Goal: Task Accomplishment & Management: Manage account settings

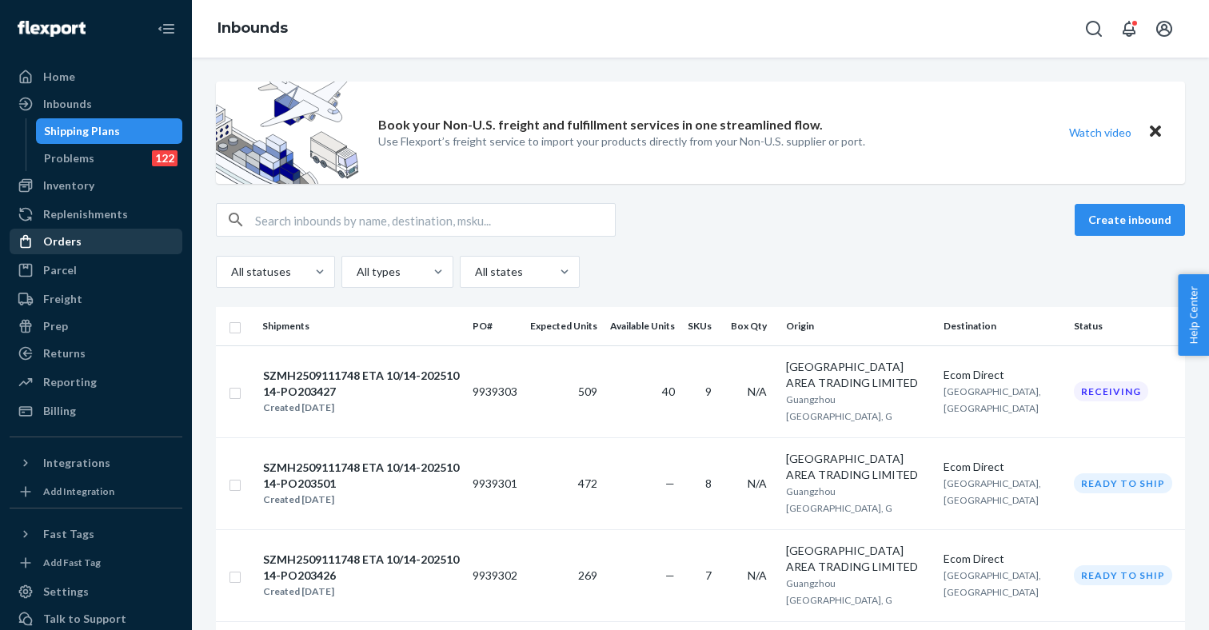
click at [74, 237] on div "Orders" at bounding box center [62, 241] width 38 height 16
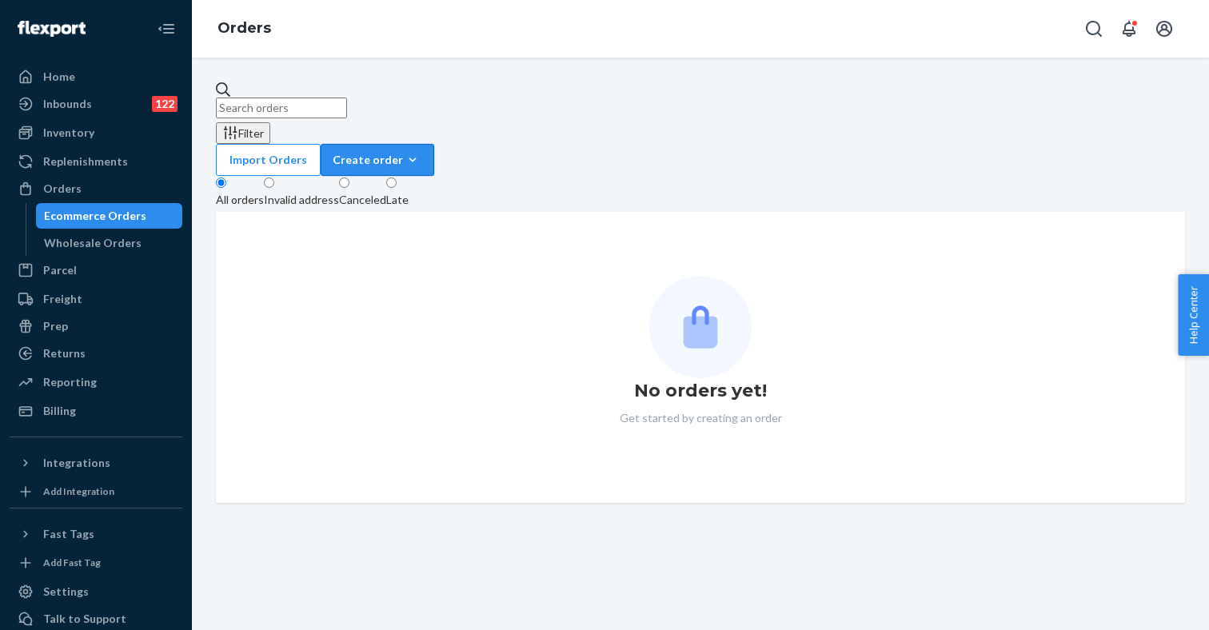
click at [422, 152] on div "Create order" at bounding box center [378, 160] width 90 height 16
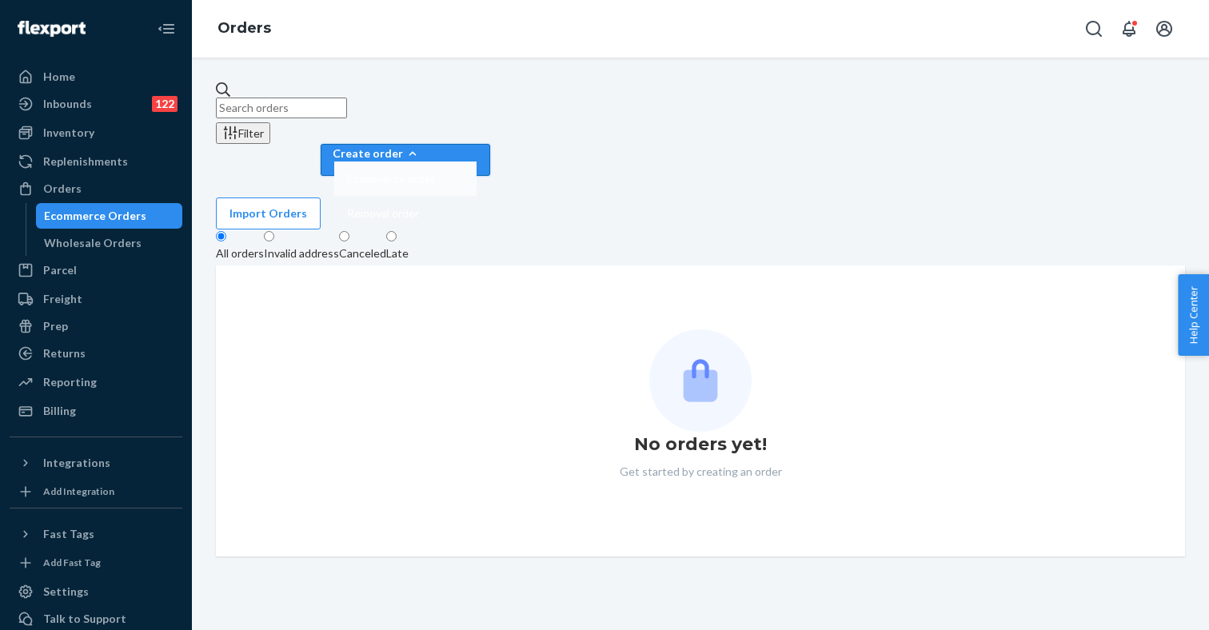
click at [435, 173] on span "Ecommerce order" at bounding box center [391, 178] width 88 height 11
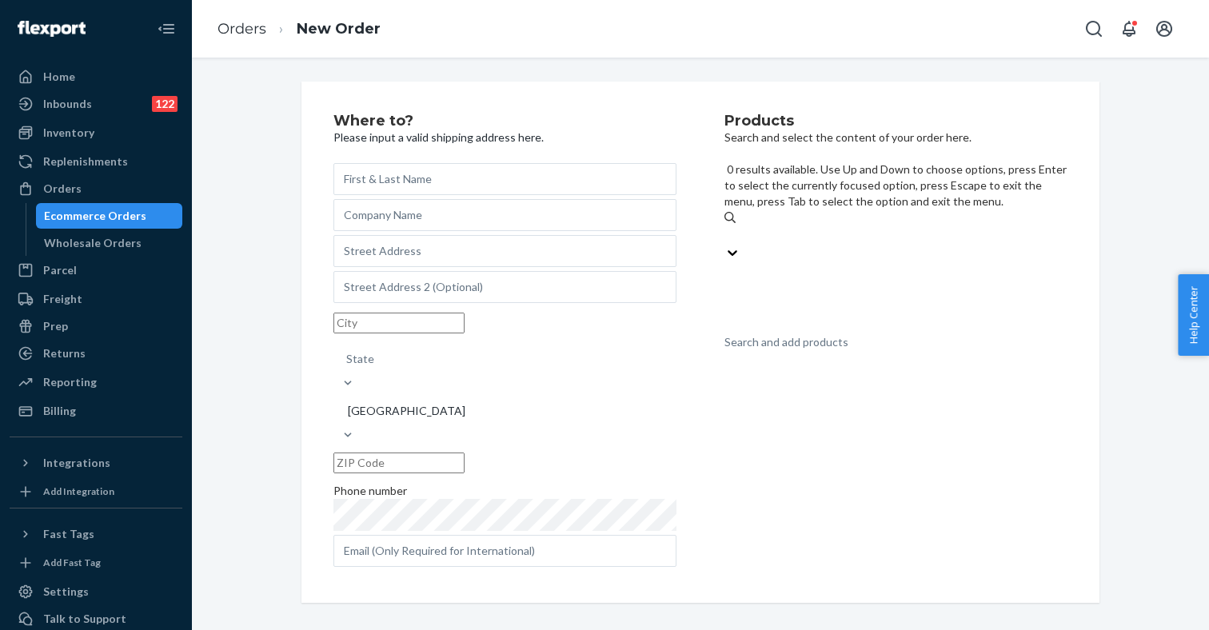
click at [844, 334] on div "Search and add products" at bounding box center [786, 342] width 124 height 16
click at [726, 227] on input "0 results available. Use Up and Down to choose options, press Enter to select t…" at bounding box center [725, 235] width 2 height 16
paste input "Genuine Sweetheart Mini Slip Dress"
type input "Genuine Sweetheart Mini Slip Dress"
paste input "S1899847"
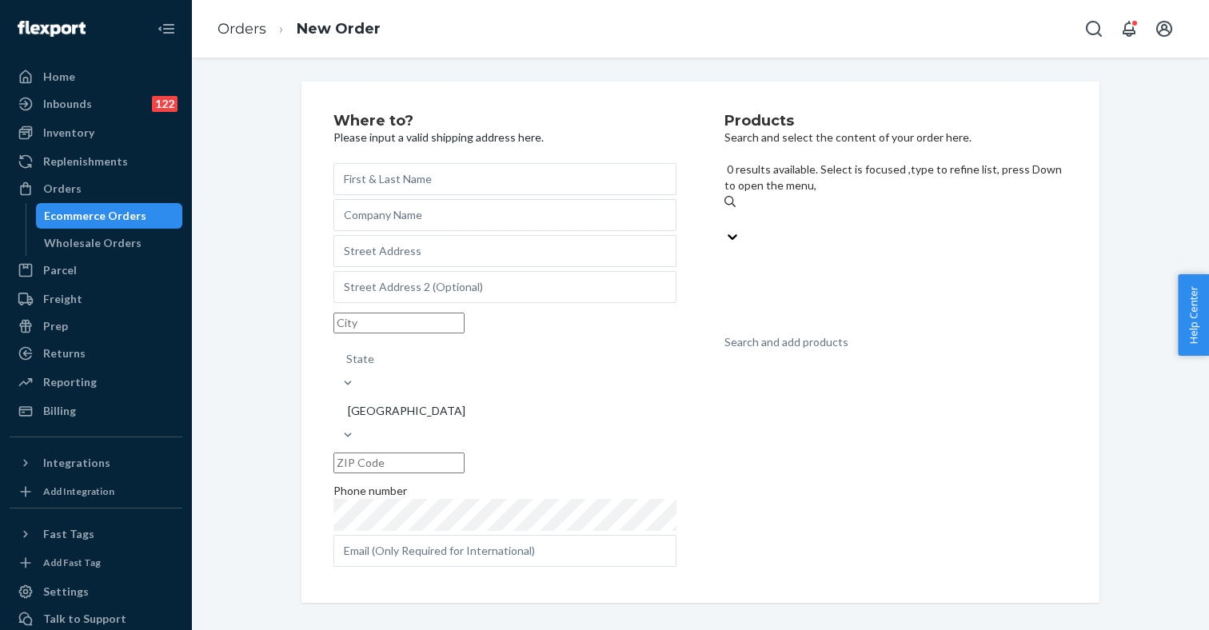
type input "S1899847"
click at [822, 334] on div "Search and add products" at bounding box center [786, 342] width 124 height 16
click at [726, 227] on input "0 results available. Use Up and Down to choose options, press Enter to select t…" at bounding box center [725, 235] width 2 height 16
paste input "S1899847"
type input "S1899847"
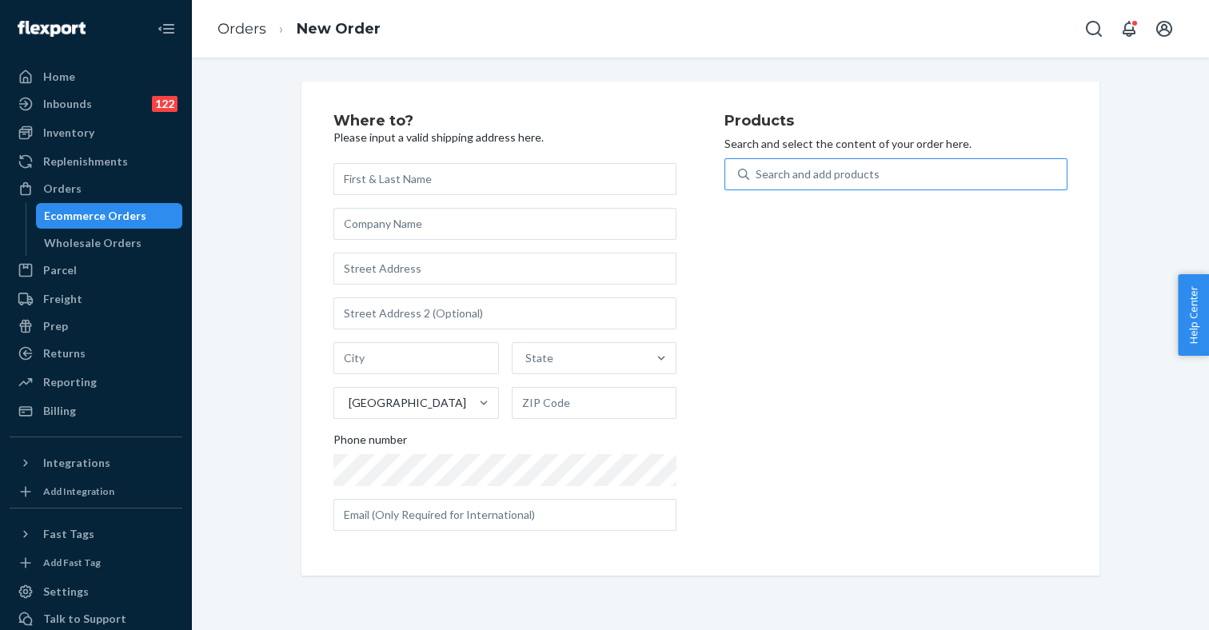
click at [816, 175] on div "Search and add products" at bounding box center [818, 174] width 124 height 16
click at [757, 175] on input "Search and add products" at bounding box center [757, 174] width 2 height 16
paste input "S1899847"
type input "S1899847"
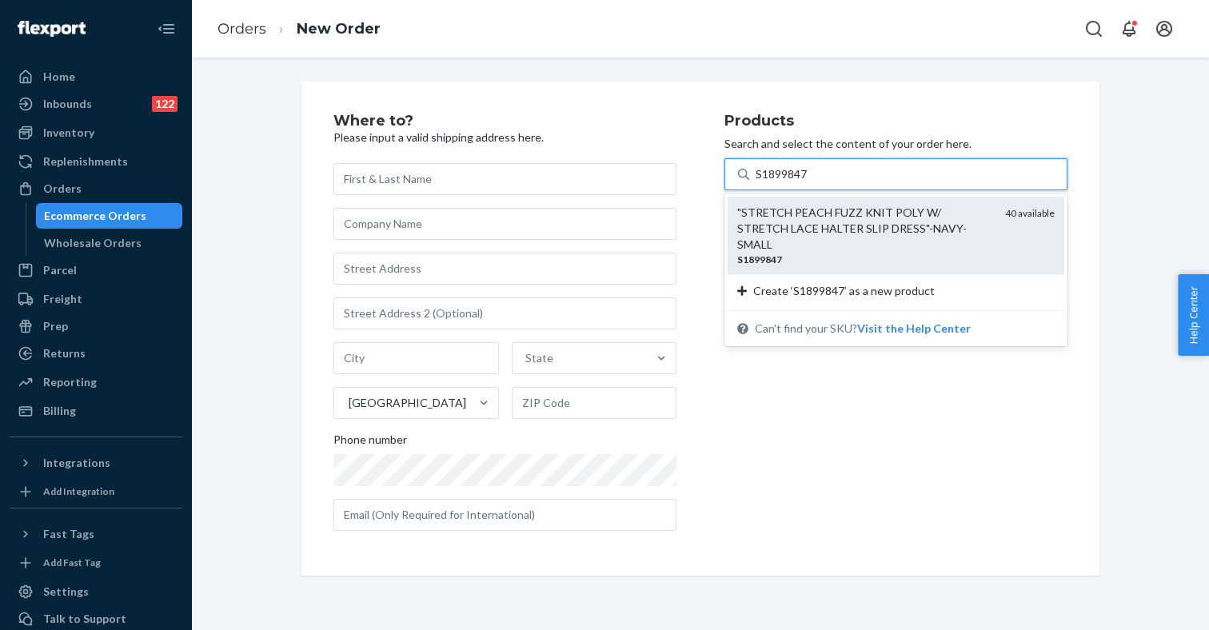
click at [807, 228] on div ""STRETCH PEACH FUZZ KNIT POLY W/ STRETCH LACE HALTER SLIP DRESS"-NAVY-SMALL" at bounding box center [864, 229] width 255 height 48
click at [807, 182] on input "S1899847" at bounding box center [782, 174] width 53 height 16
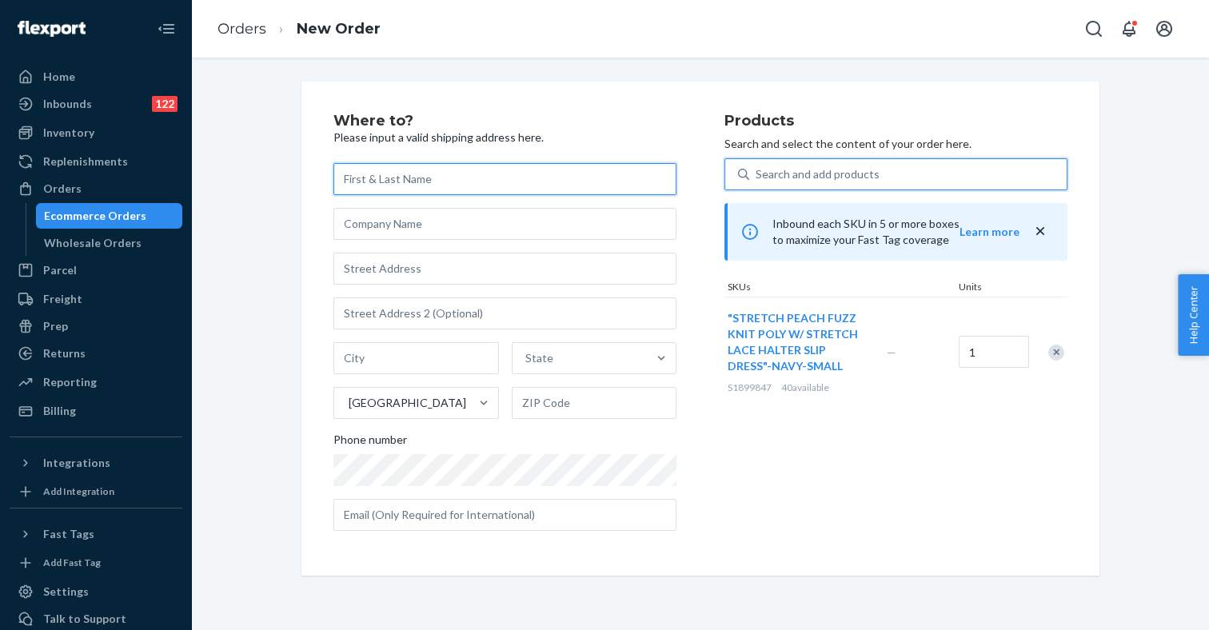
click at [465, 189] on input "text" at bounding box center [504, 179] width 343 height 32
type input "Kat Ho"
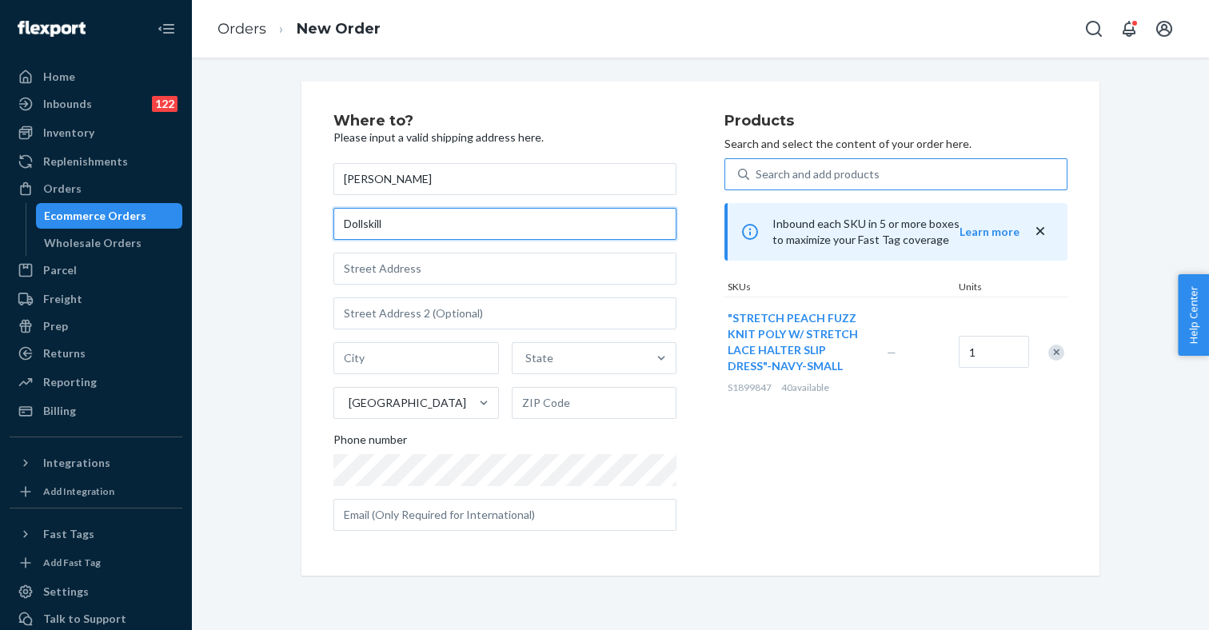
type input "Dollskill"
type input "44 Webster St"
type input "Oakland"
type input "94607"
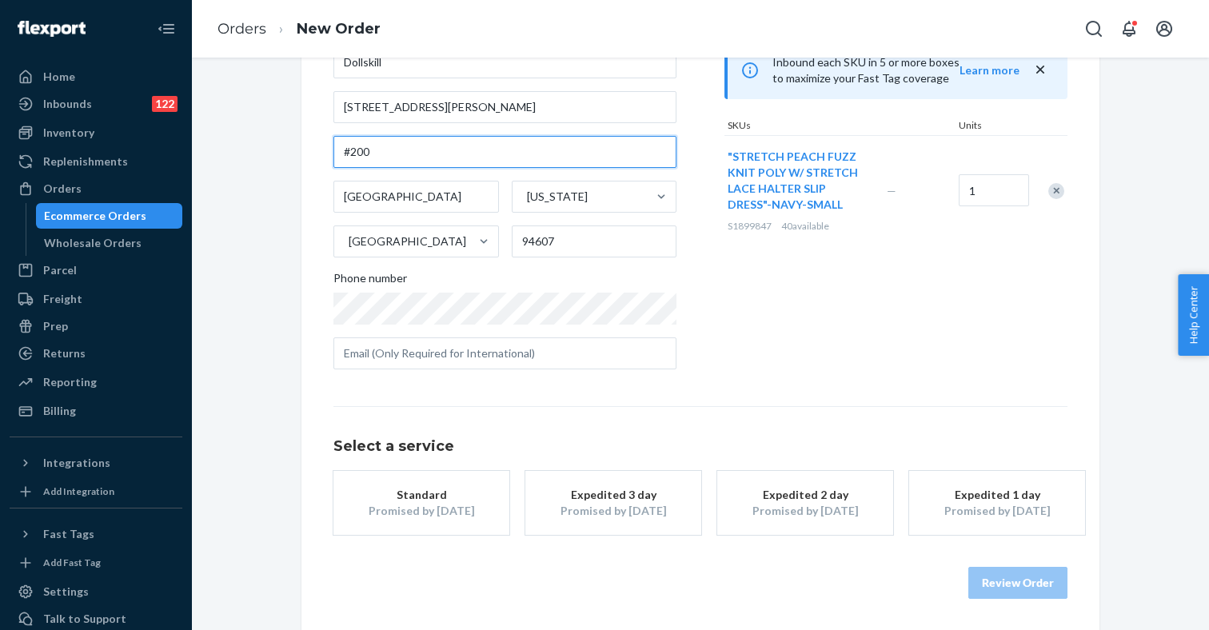
scroll to position [161, 0]
type input "#200"
click at [763, 504] on div "Promised by Sep 26, 2025" at bounding box center [805, 512] width 128 height 16
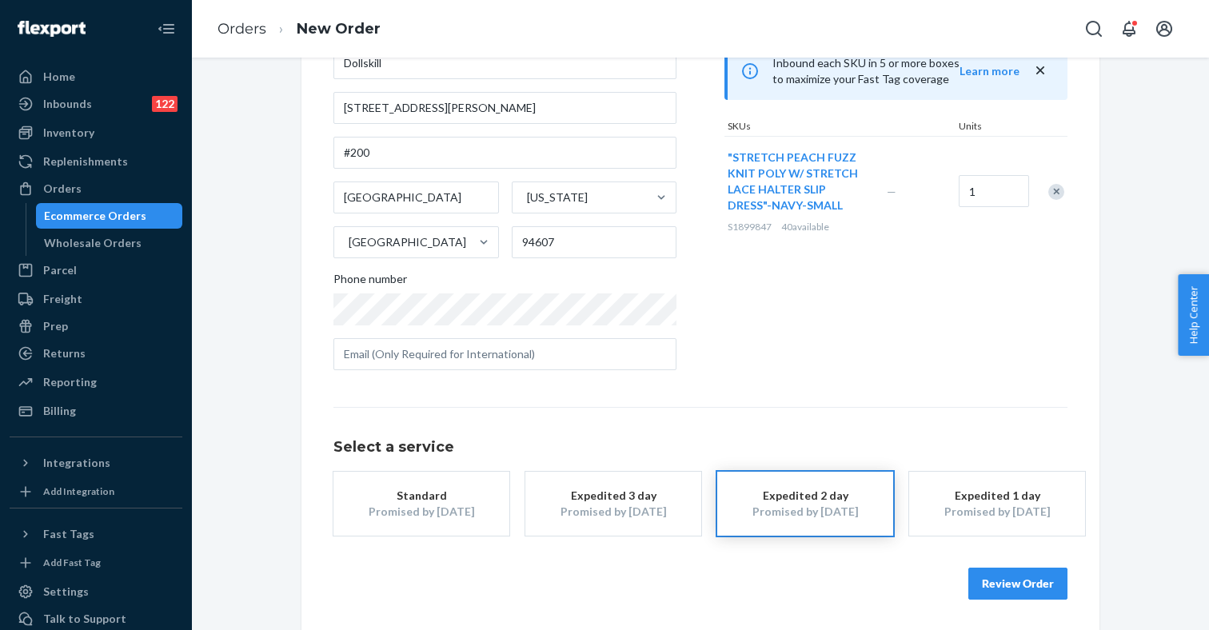
click at [822, 345] on div "Products Search and select the content of your order here. Search and add produ…" at bounding box center [895, 168] width 343 height 430
click at [1000, 523] on button "Expedited 1 day Promised by Sep 25, 2025" at bounding box center [997, 504] width 176 height 64
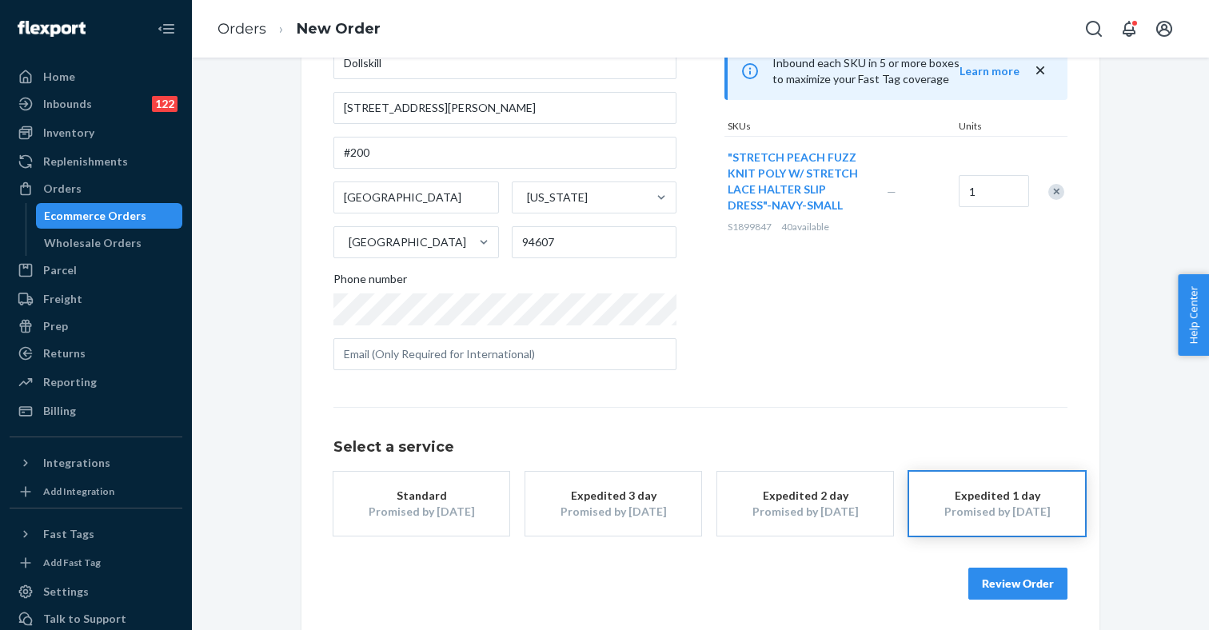
click at [997, 588] on button "Review Order" at bounding box center [1017, 584] width 99 height 32
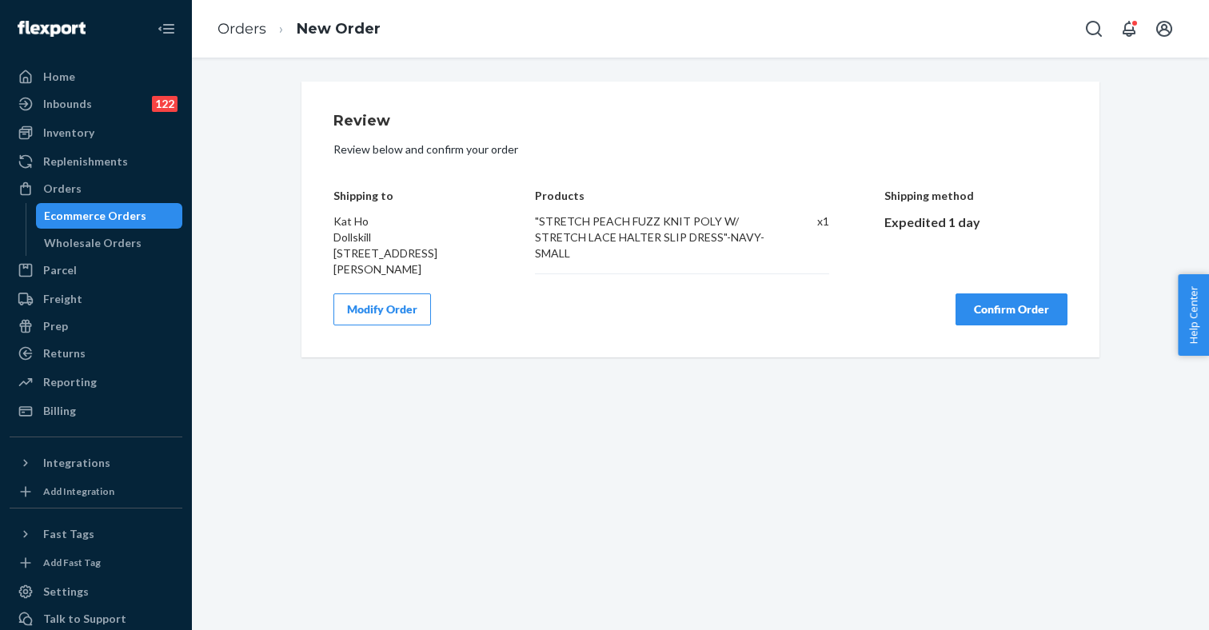
click at [1015, 325] on button "Confirm Order" at bounding box center [1011, 309] width 112 height 32
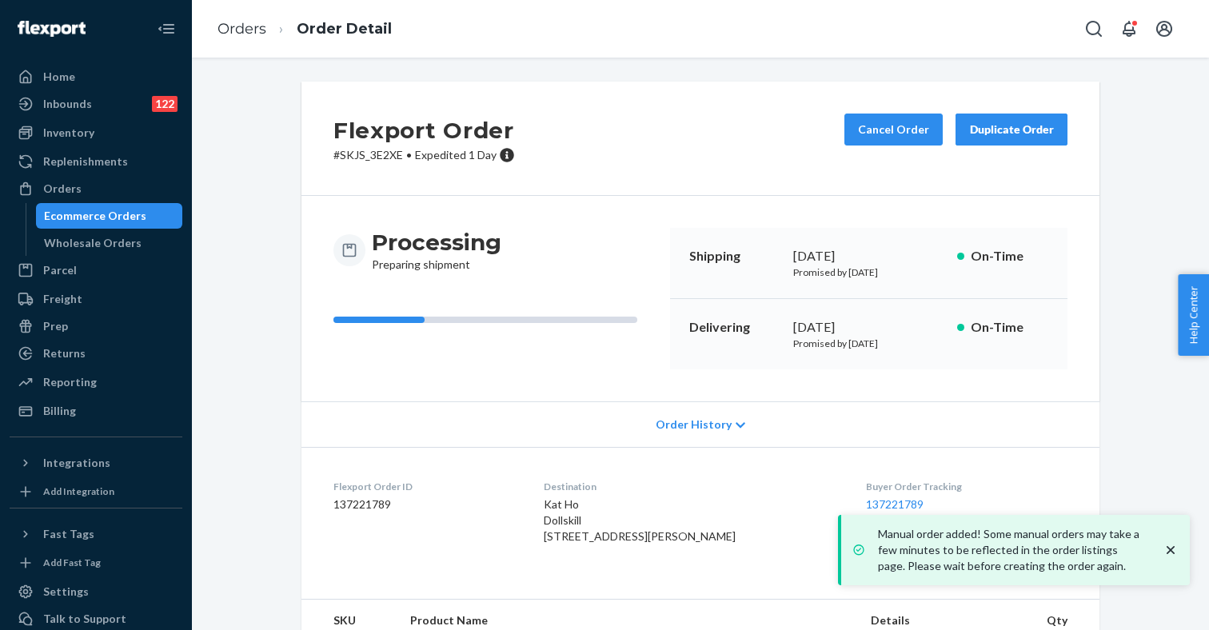
click at [373, 149] on p "# SKJS_3E2XE • Expedited 1 Day" at bounding box center [423, 155] width 181 height 16
copy p "SKJS_3E2XE"
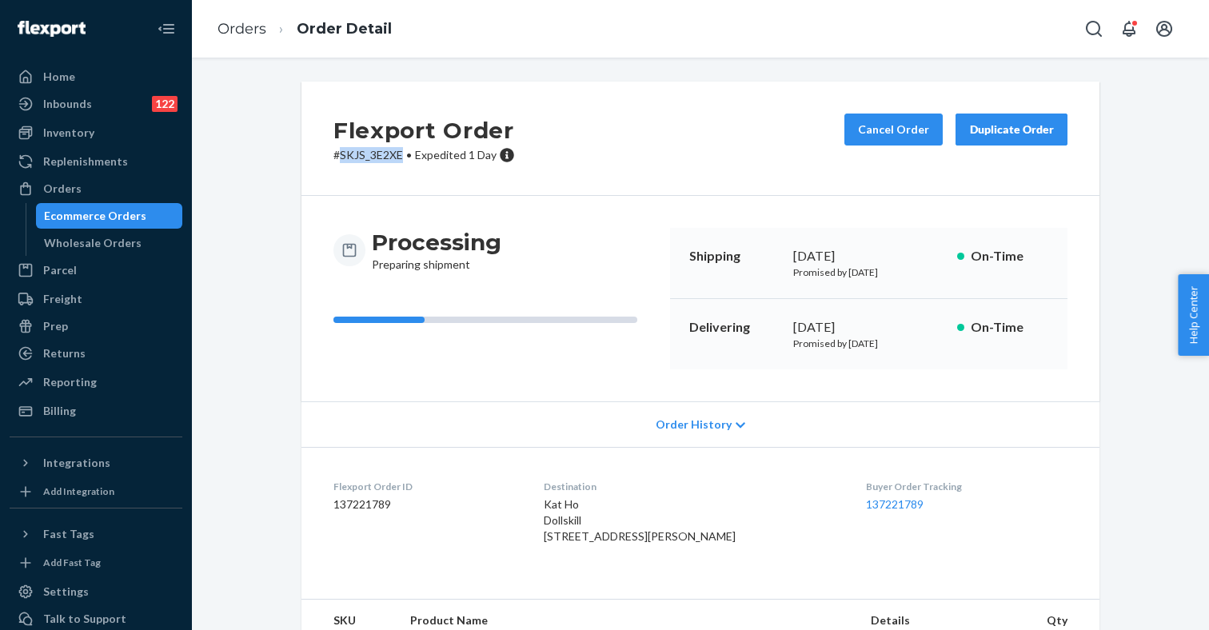
click at [92, 209] on div "Ecommerce Orders" at bounding box center [95, 216] width 102 height 16
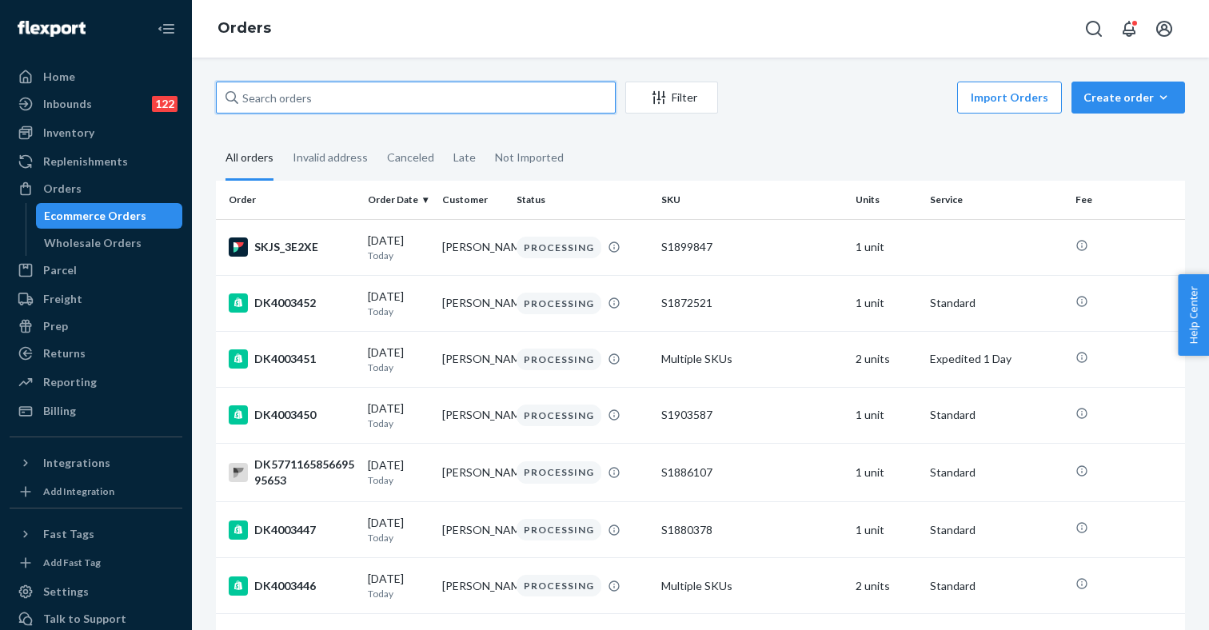
click at [298, 102] on input "text" at bounding box center [416, 98] width 400 height 32
paste input "RJ7I0UG3GE"
type input "RJ7I0UG3GE"
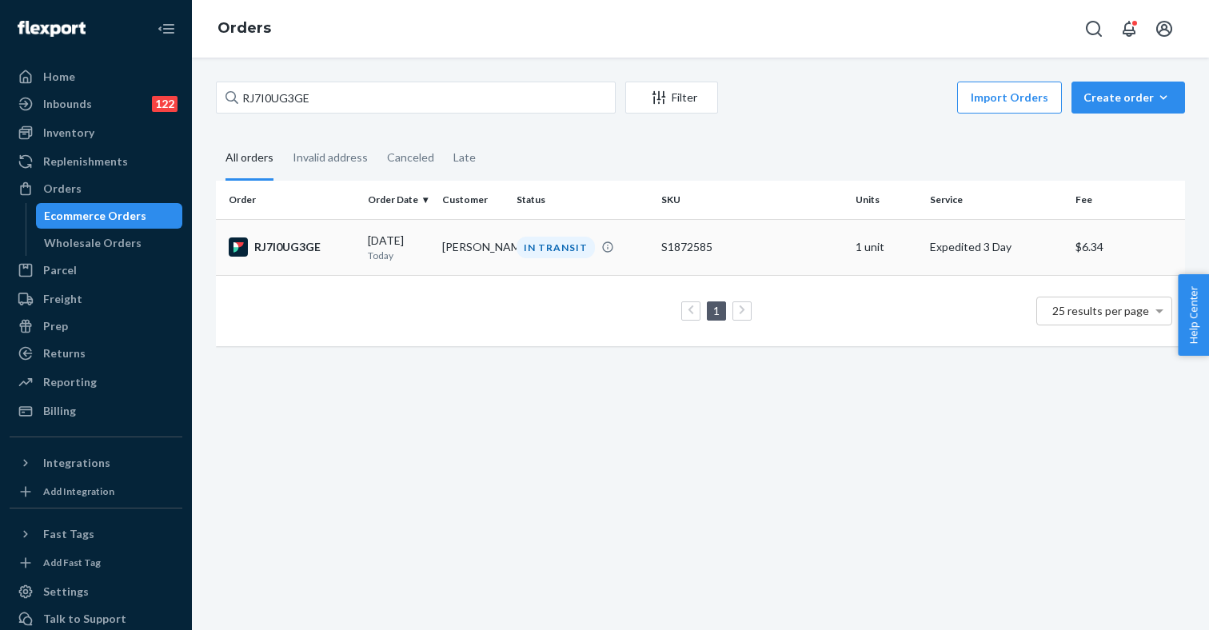
click at [307, 254] on div "RJ7I0UG3GE" at bounding box center [292, 246] width 126 height 19
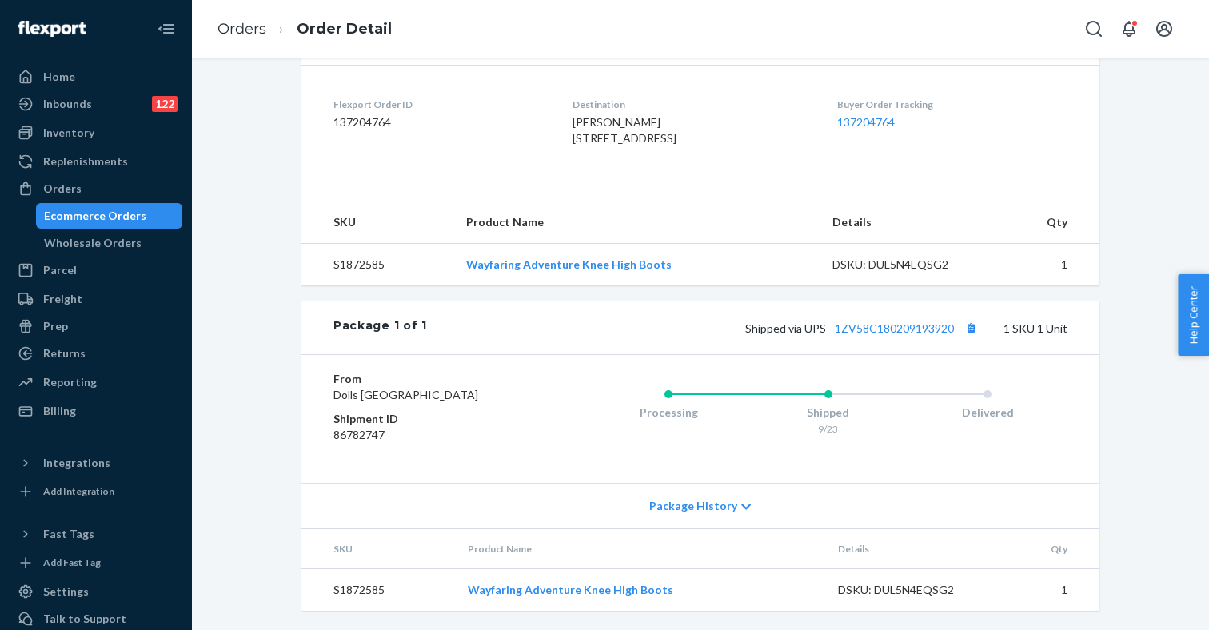
scroll to position [429, 0]
click at [933, 321] on link "1ZV58C180209193920" at bounding box center [894, 328] width 119 height 14
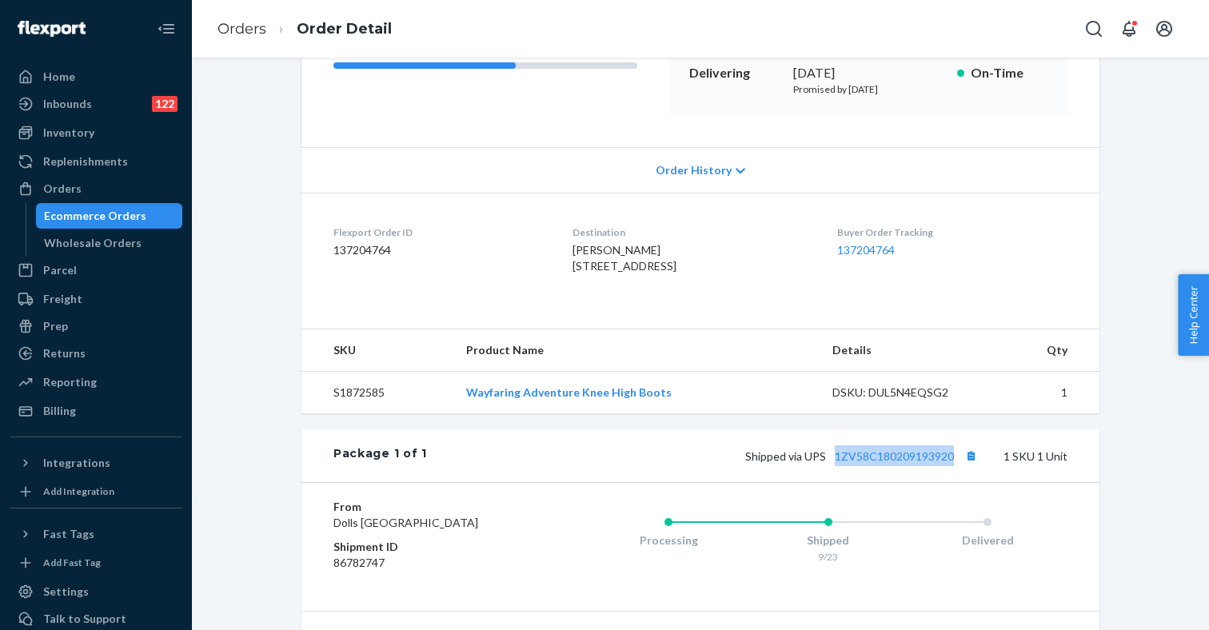
scroll to position [105, 0]
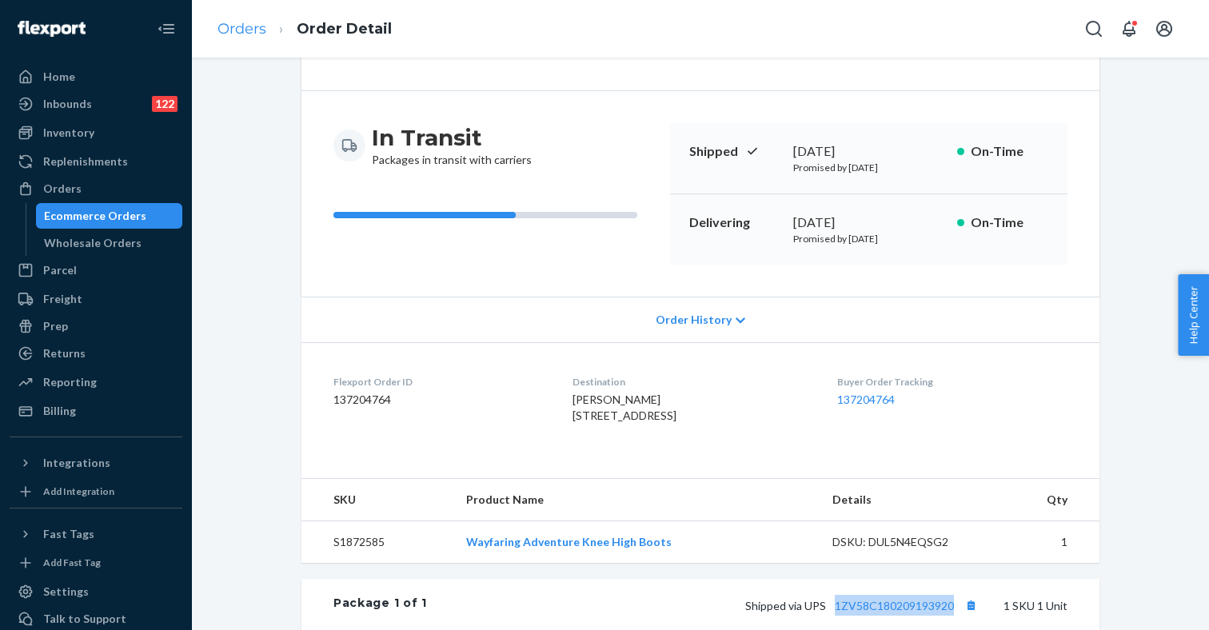
click at [253, 27] on link "Orders" at bounding box center [241, 29] width 49 height 18
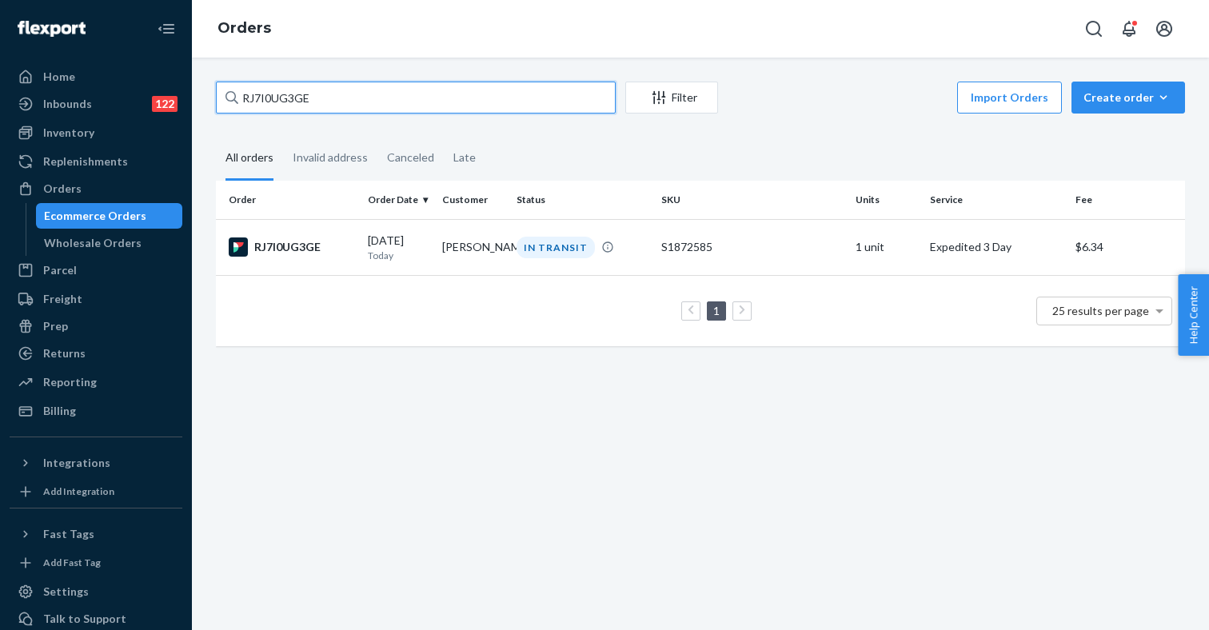
click at [279, 95] on input "RJ7I0UG3GE" at bounding box center [416, 98] width 400 height 32
paste input "DK3983856"
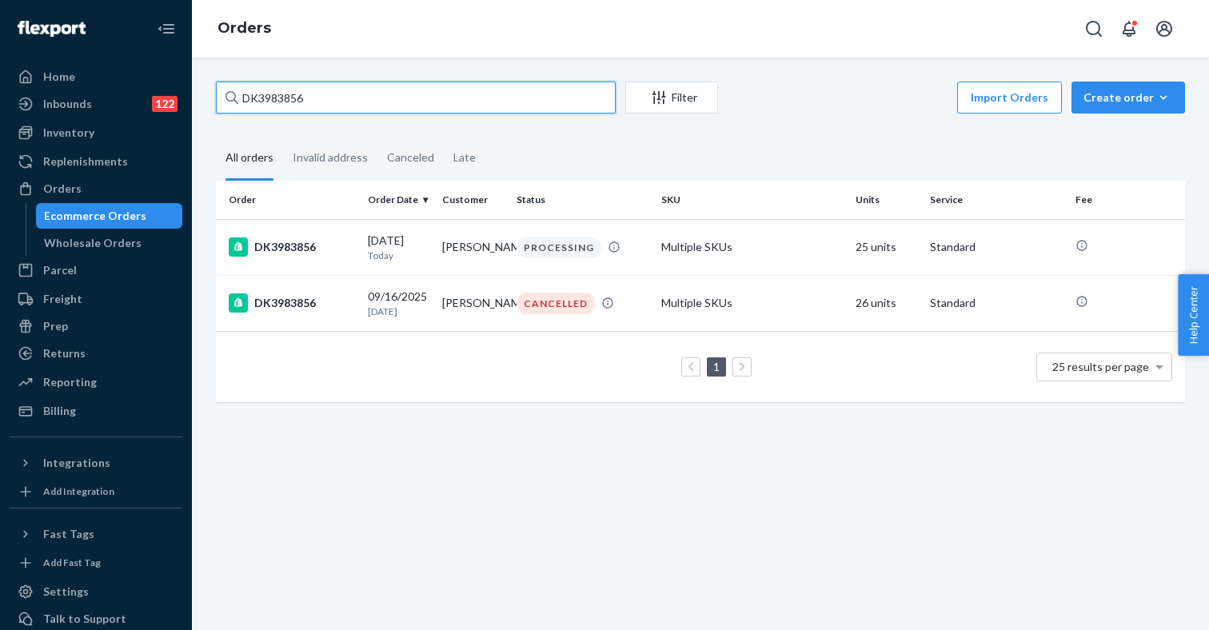
type input "DK3983856"
click at [585, 147] on fieldset "All orders Invalid address Canceled Late" at bounding box center [700, 159] width 969 height 44
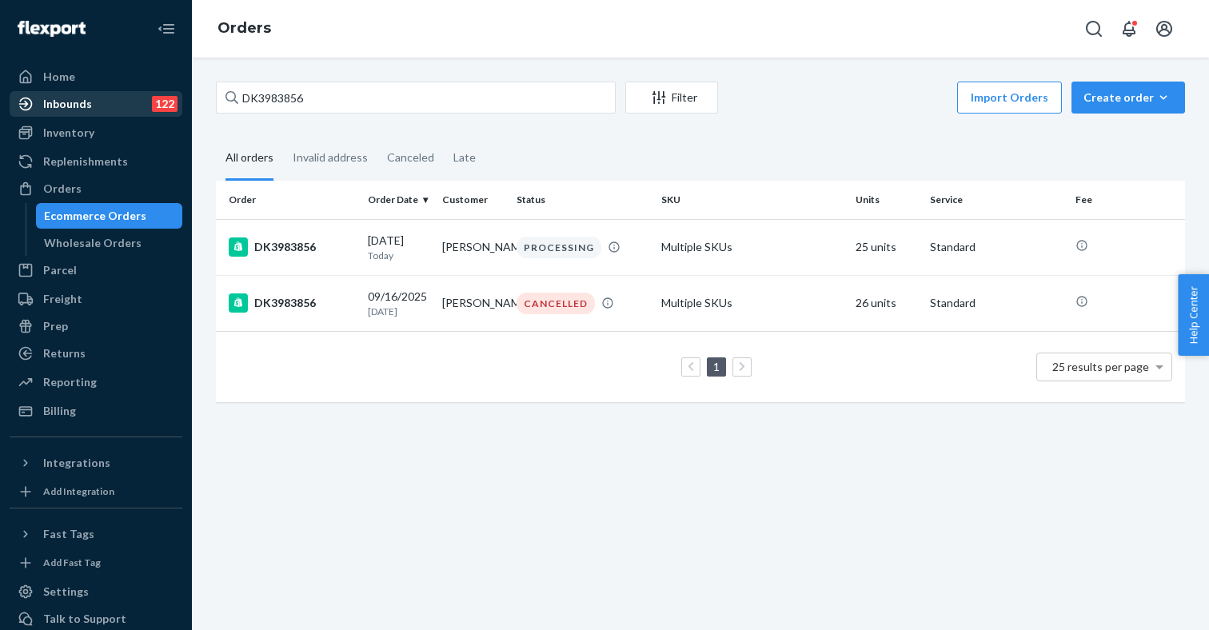
click at [84, 96] on div "Inbounds" at bounding box center [67, 104] width 49 height 16
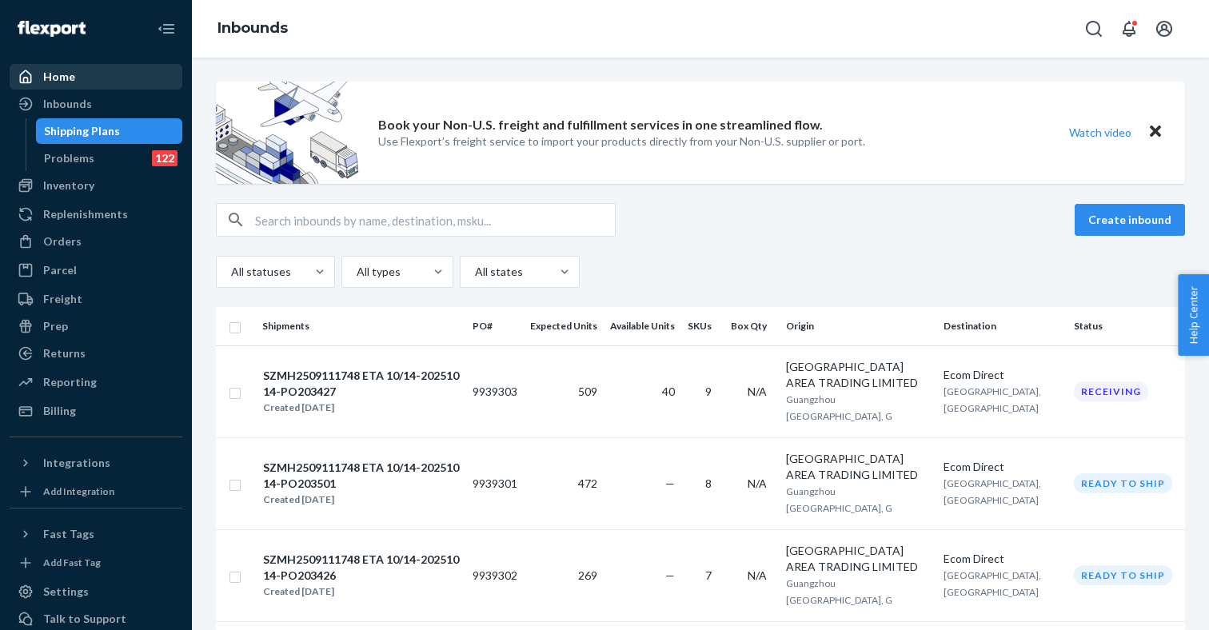
click at [94, 87] on div "Home" at bounding box center [96, 77] width 170 height 22
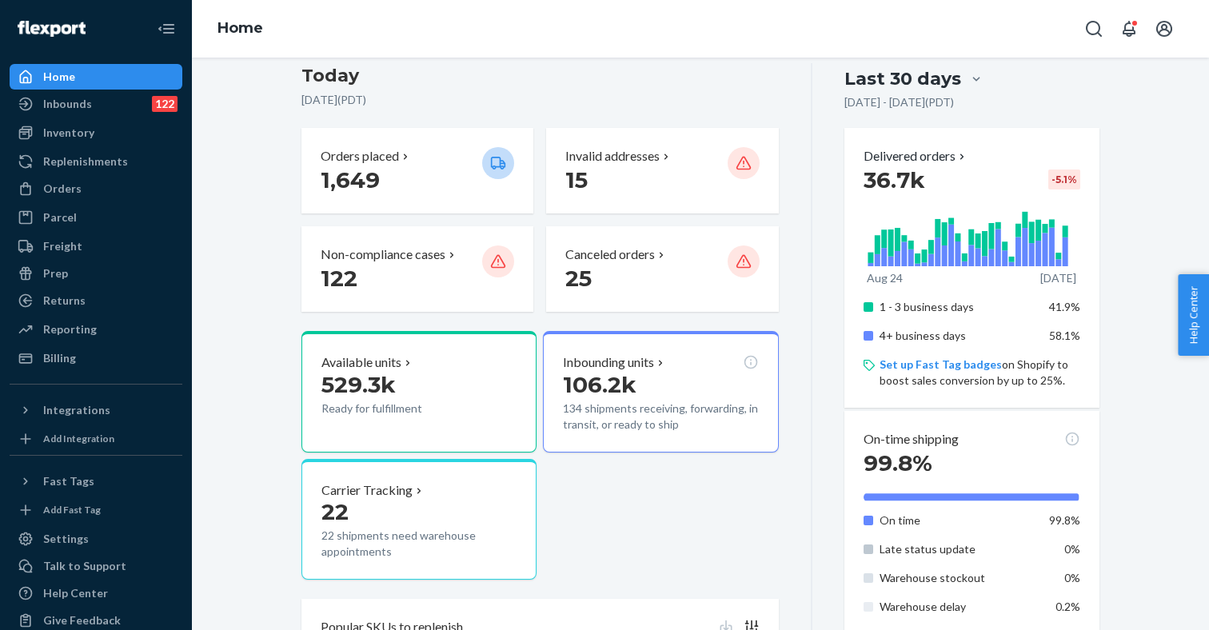
scroll to position [148, 0]
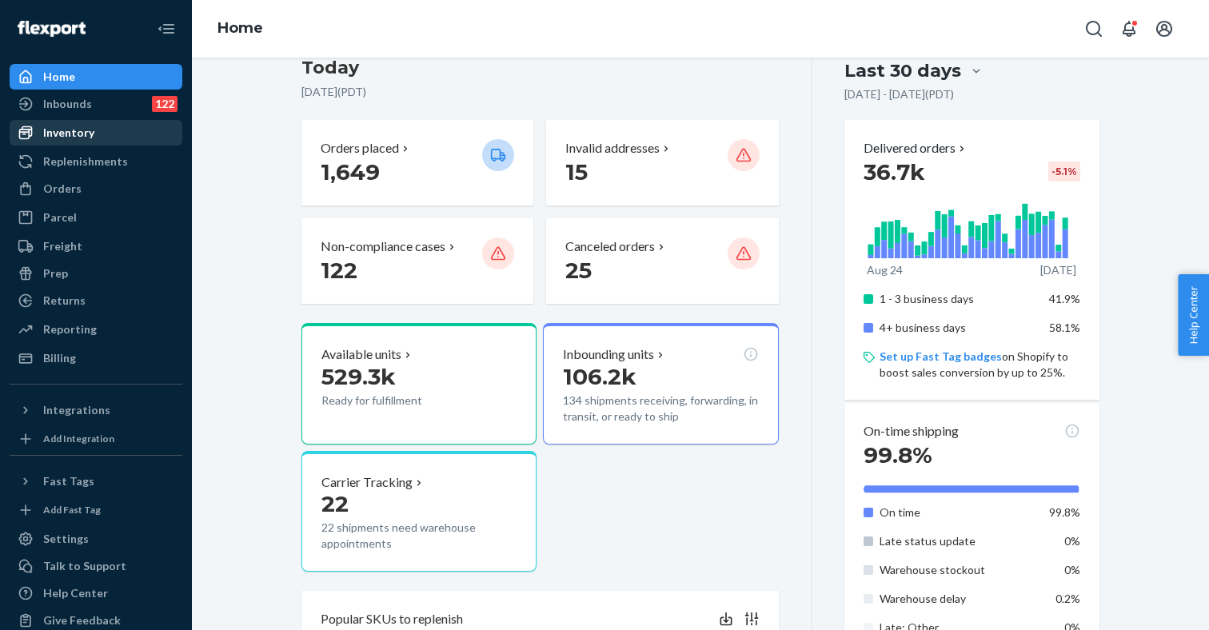
click at [99, 135] on div "Inventory" at bounding box center [96, 133] width 170 height 22
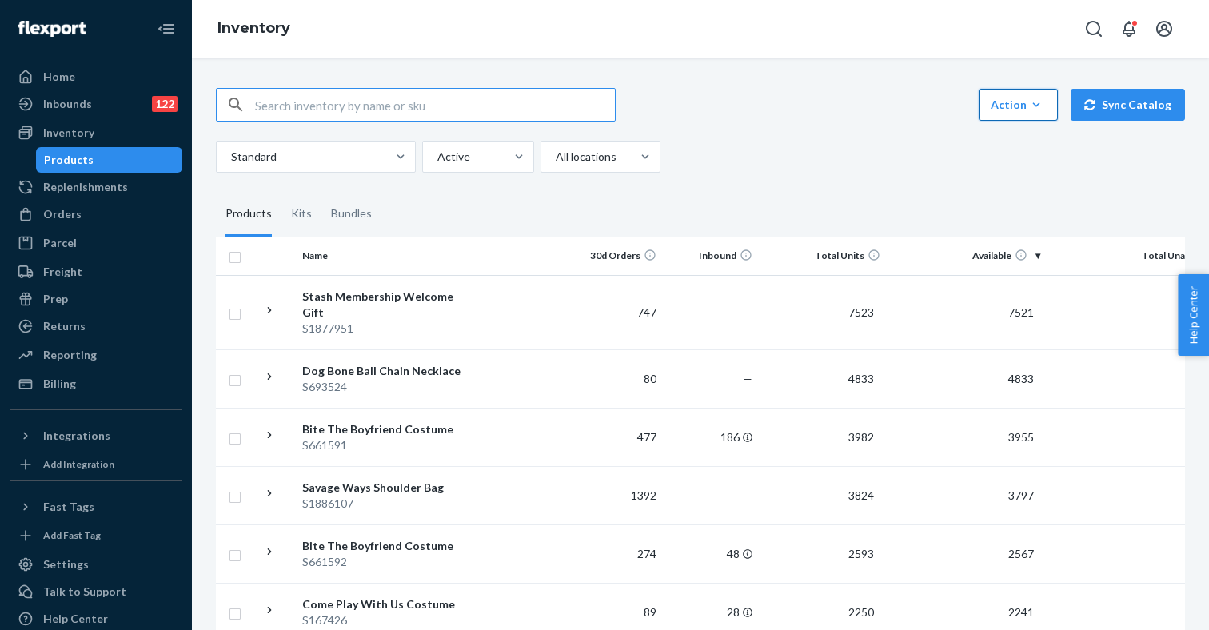
click at [1015, 97] on div "Action" at bounding box center [1018, 105] width 55 height 16
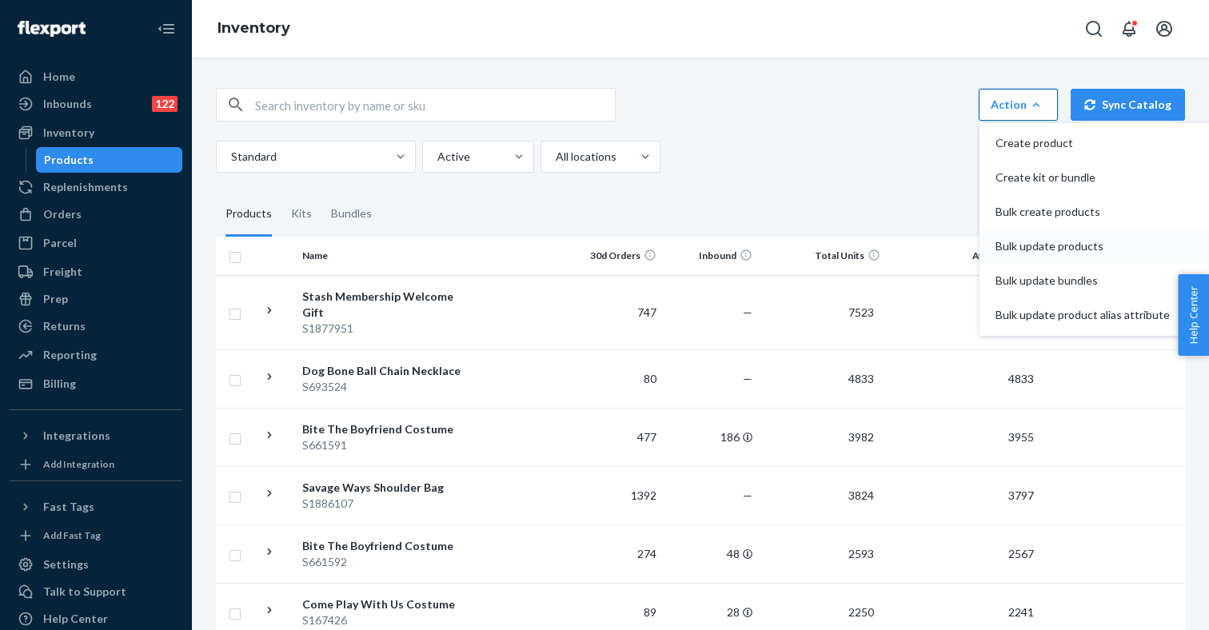
click at [1023, 241] on span "Bulk update products" at bounding box center [1082, 246] width 174 height 11
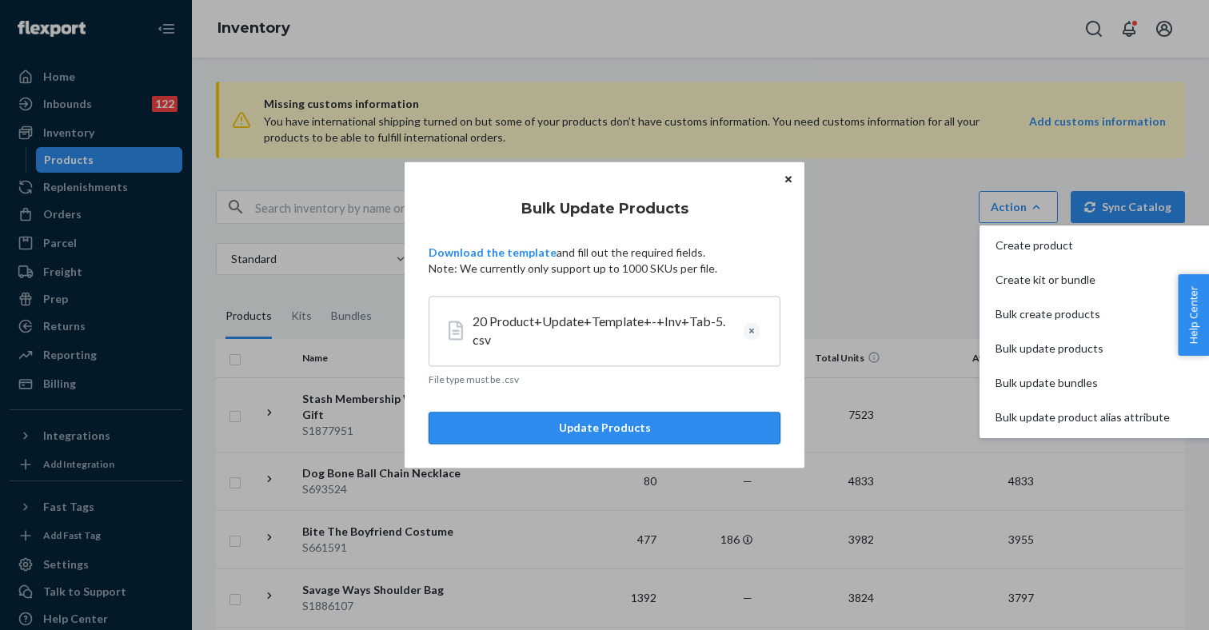
click at [608, 430] on button "Update Products" at bounding box center [605, 429] width 352 height 32
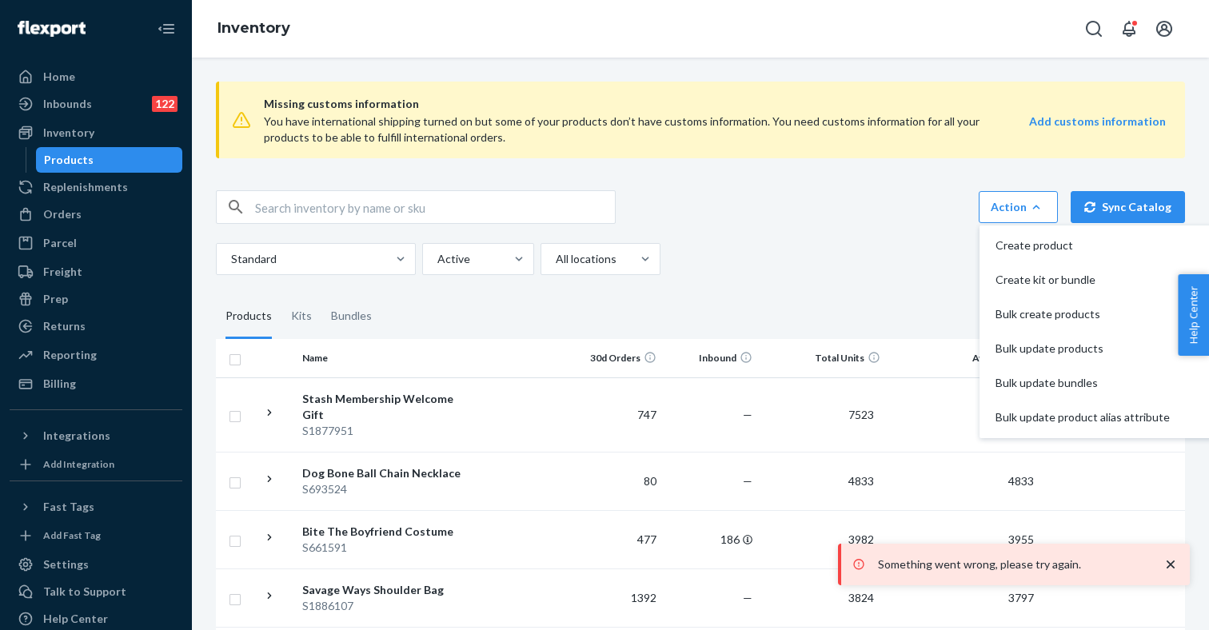
click at [834, 213] on div "Action Create product Create kit or bundle Bulk create products Bulk update pro…" at bounding box center [700, 207] width 969 height 34
click at [1103, 117] on strong "Add customs information" at bounding box center [1097, 121] width 137 height 14
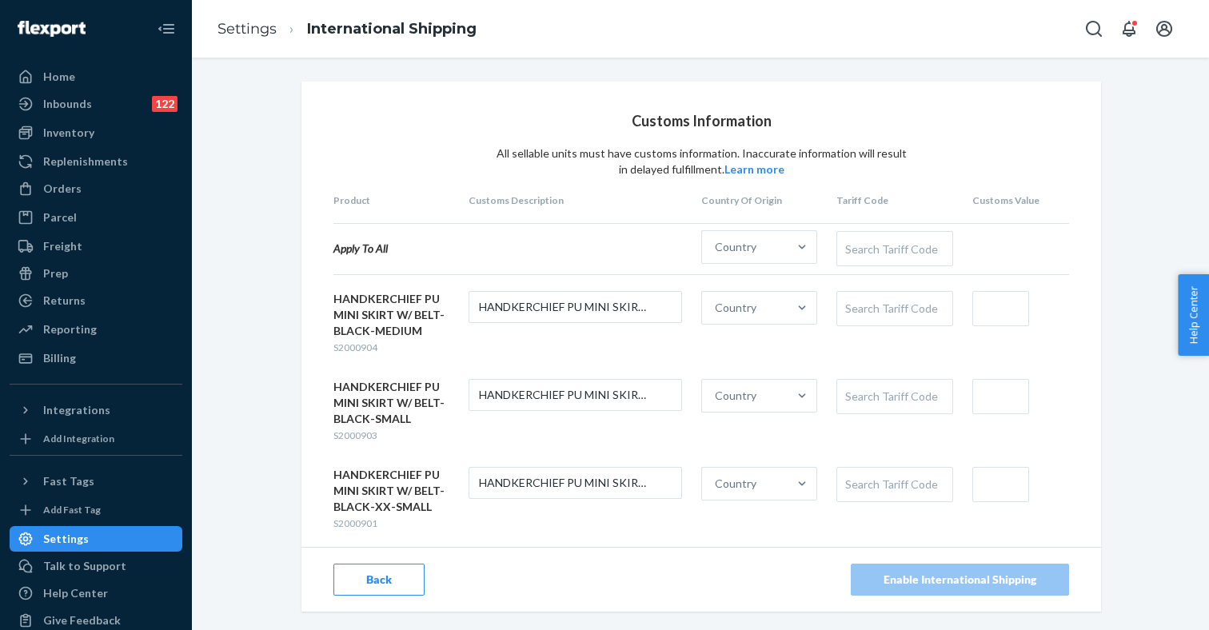
click at [538, 342] on form "HANDKERCHIEF PU MINI SKIRT W/ BELT-BLACK-MEDIUM S2000904 HANDKERCHIEF PU MINI S…" at bounding box center [701, 323] width 736 height 64
click at [787, 249] on div "Country" at bounding box center [745, 247] width 86 height 32
click at [716, 249] on input "Country" at bounding box center [716, 247] width 2 height 16
click at [507, 331] on form "HANDKERCHIEF PU MINI SKIRT W/ BELT-BLACK-MEDIUM S2000904 HANDKERCHIEF PU MINI S…" at bounding box center [701, 323] width 736 height 64
click at [361, 345] on span "S2000904" at bounding box center [355, 347] width 44 height 12
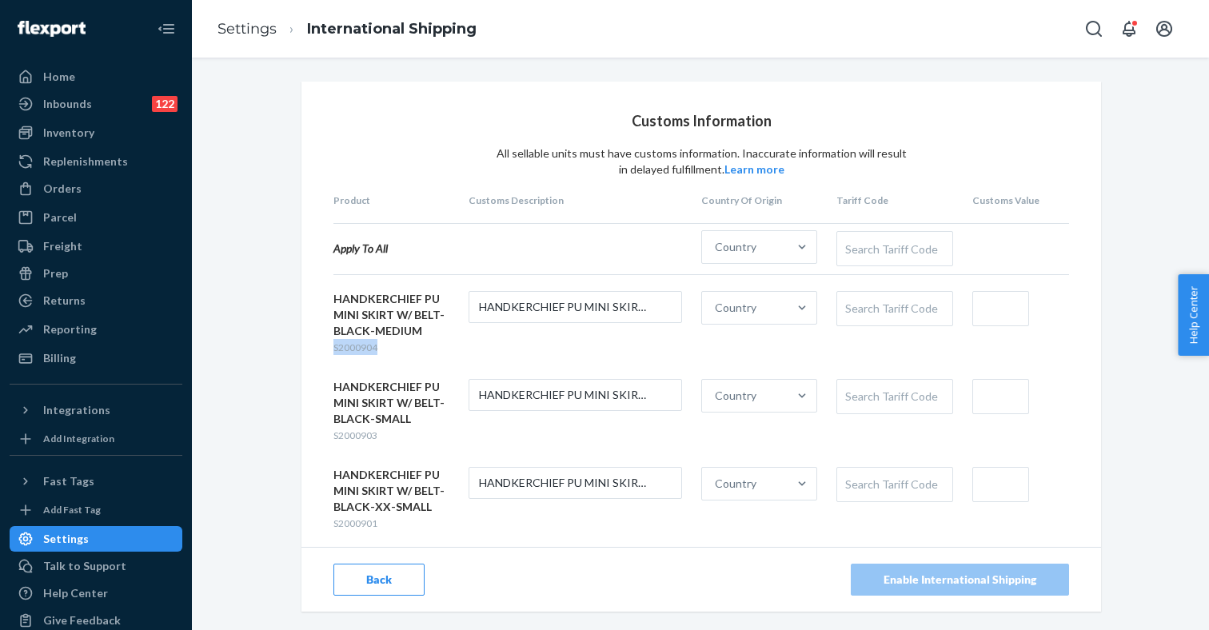
click at [361, 345] on span "S2000904" at bounding box center [355, 347] width 44 height 12
copy span "S2000904"
click at [433, 346] on div "HANDKERCHIEF PU MINI SKIRT W/ BELT-BLACK-MEDIUM S2000904" at bounding box center [391, 323] width 116 height 64
click at [355, 343] on span "S2000904" at bounding box center [355, 347] width 44 height 12
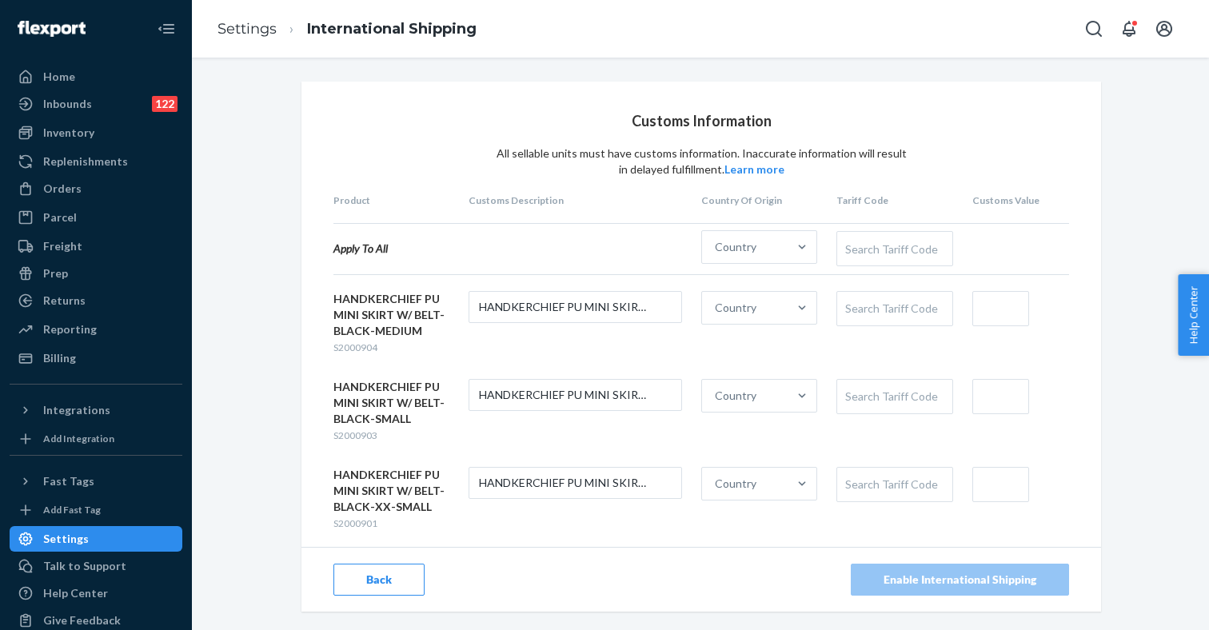
click at [371, 309] on div "HANDKERCHIEF PU MINI SKIRT W/ BELT-BLACK-MEDIUM" at bounding box center [391, 315] width 116 height 48
click at [357, 346] on span "S2000904" at bounding box center [355, 347] width 44 height 12
copy span "S2000904"
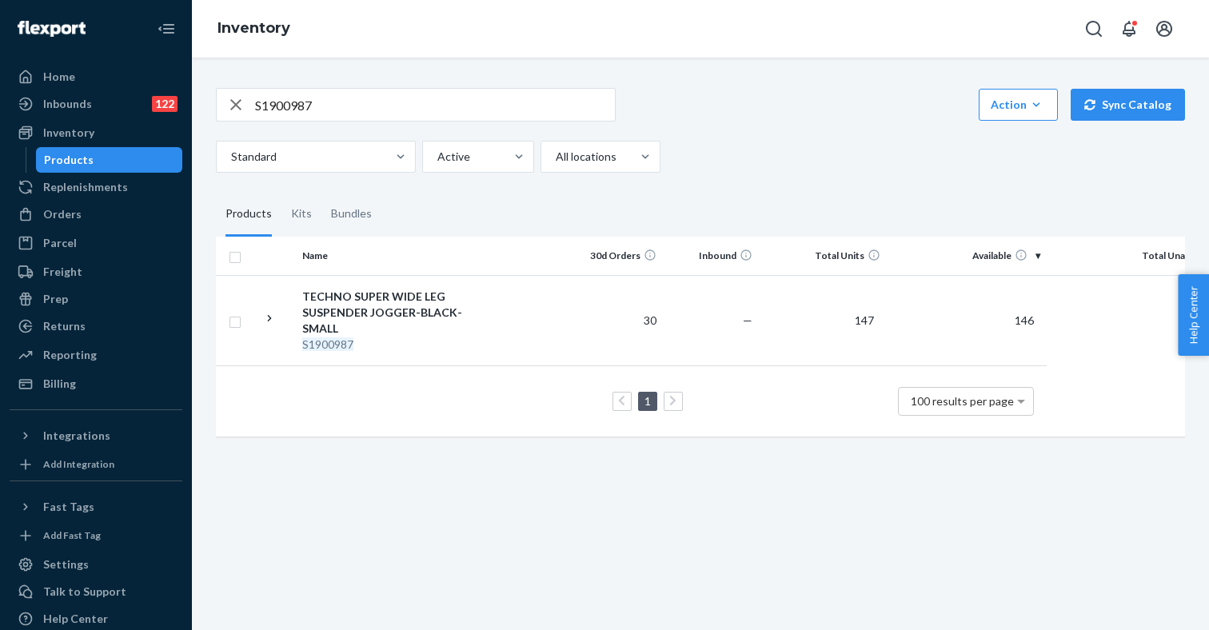
click at [287, 89] on input "S1900987" at bounding box center [435, 105] width 360 height 32
paste input "2000904"
type input "S2000904"
click at [405, 289] on div "HANDKERCHIEF PU MINI SKIRT W/ BELT-BLACK-MEDIUM" at bounding box center [385, 313] width 167 height 48
